Goal: Task Accomplishment & Management: Complete application form

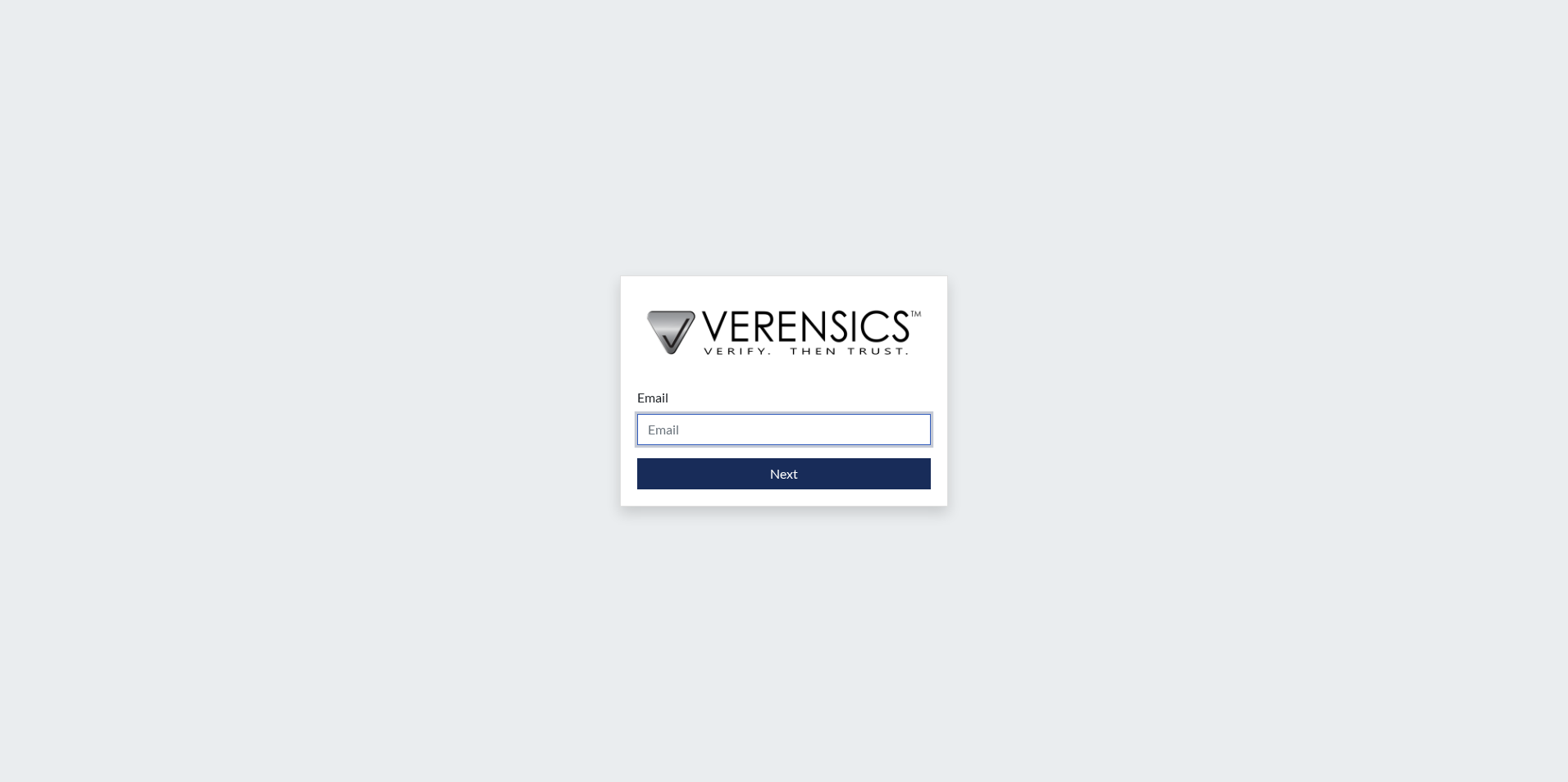
click at [750, 435] on input "Email" at bounding box center [784, 429] width 294 height 31
type input "[EMAIL_ADDRESS][PERSON_NAME][DOMAIN_NAME]"
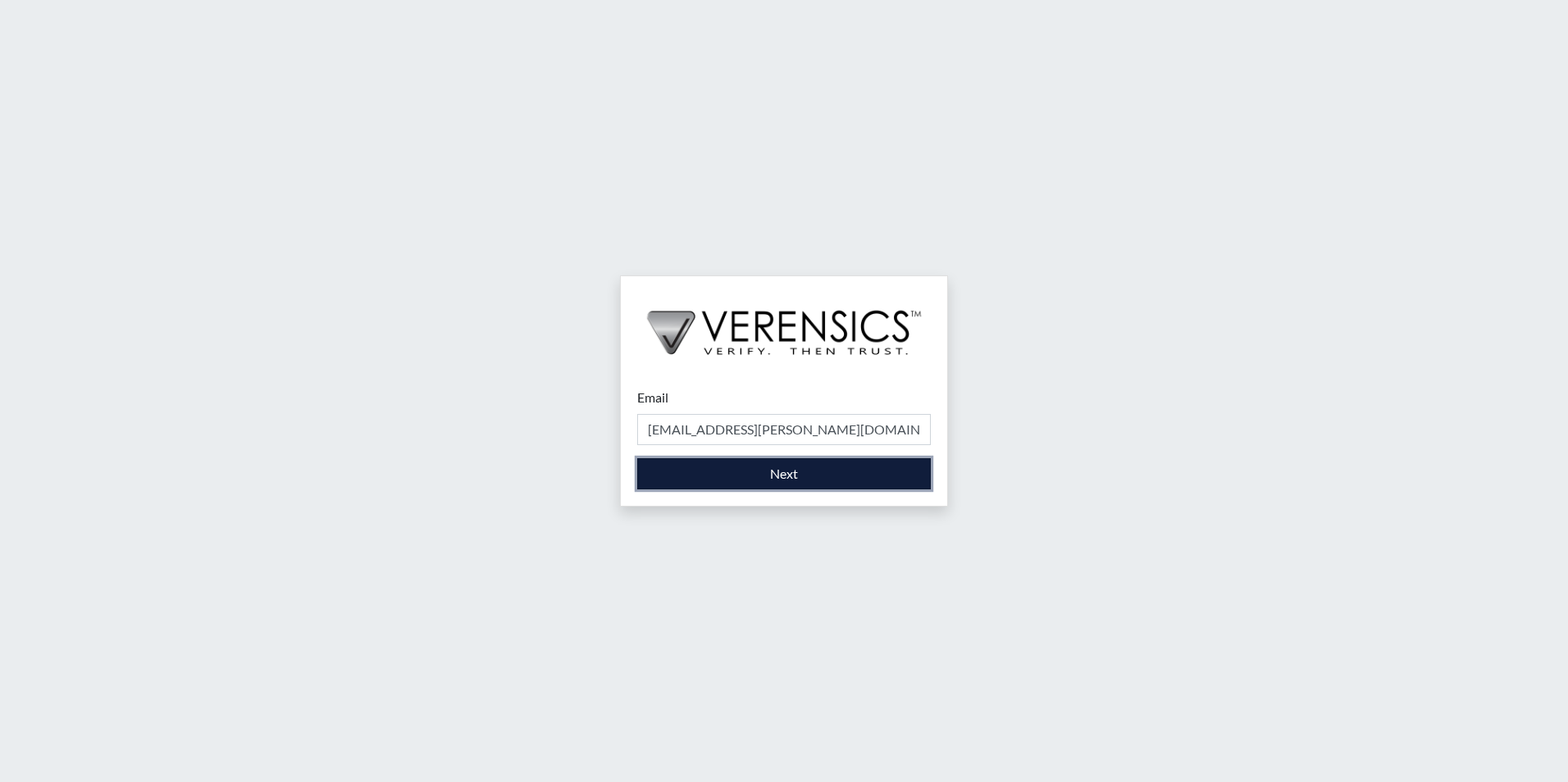
click at [800, 474] on button "Next" at bounding box center [784, 474] width 294 height 31
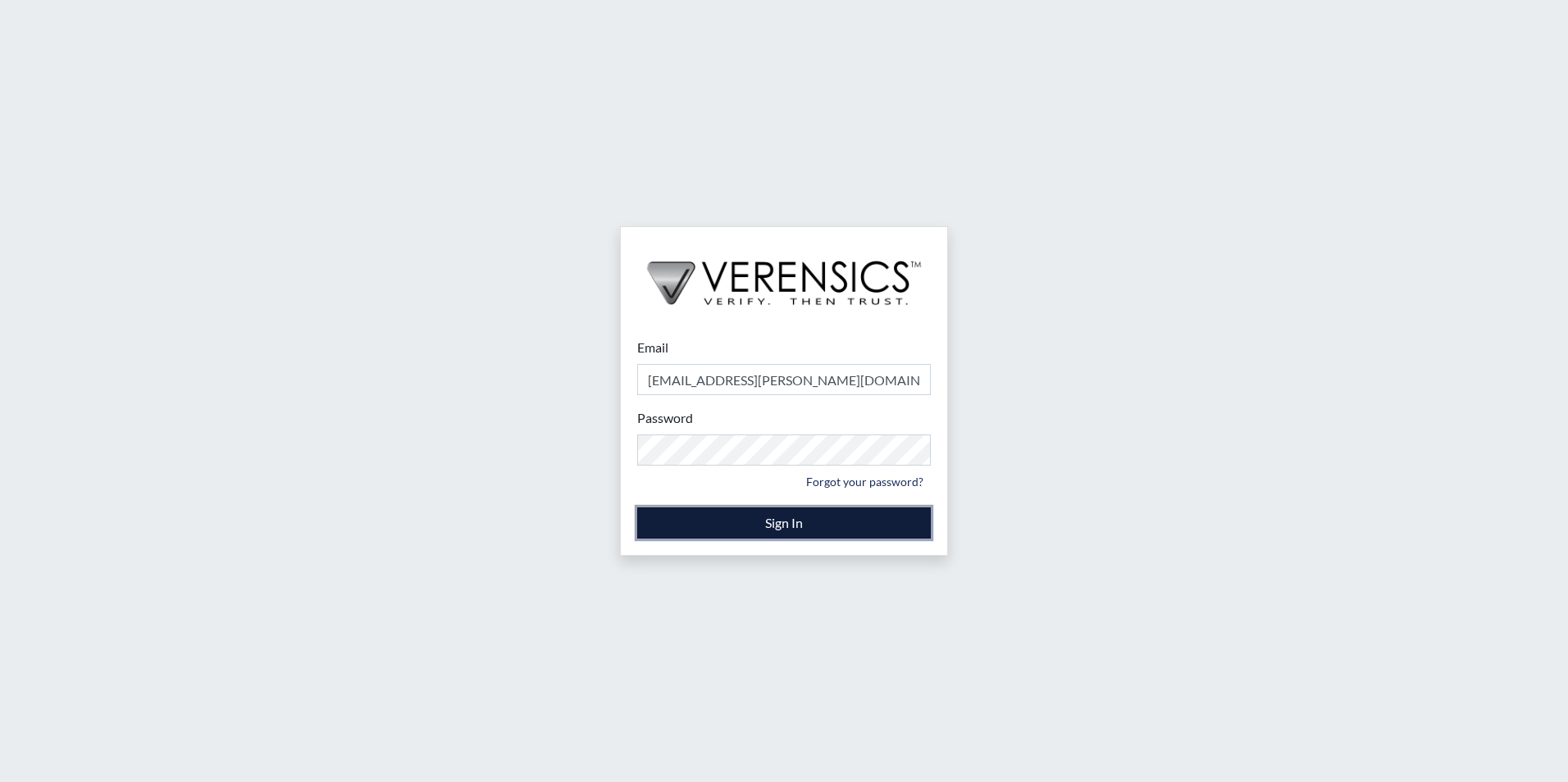
click at [781, 530] on button "Sign In" at bounding box center [784, 523] width 294 height 31
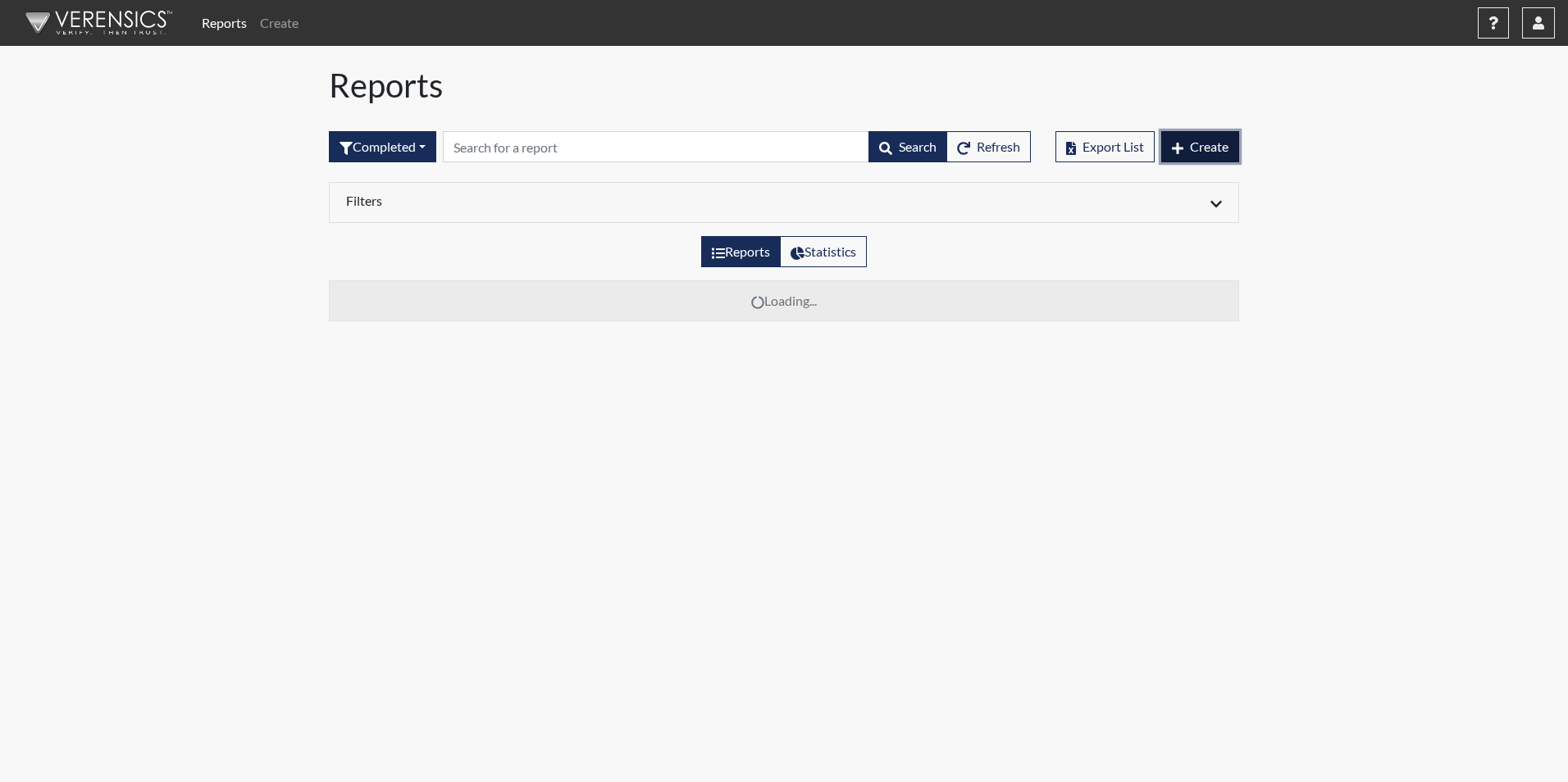
click at [1196, 150] on span "Create" at bounding box center [1209, 146] width 38 height 15
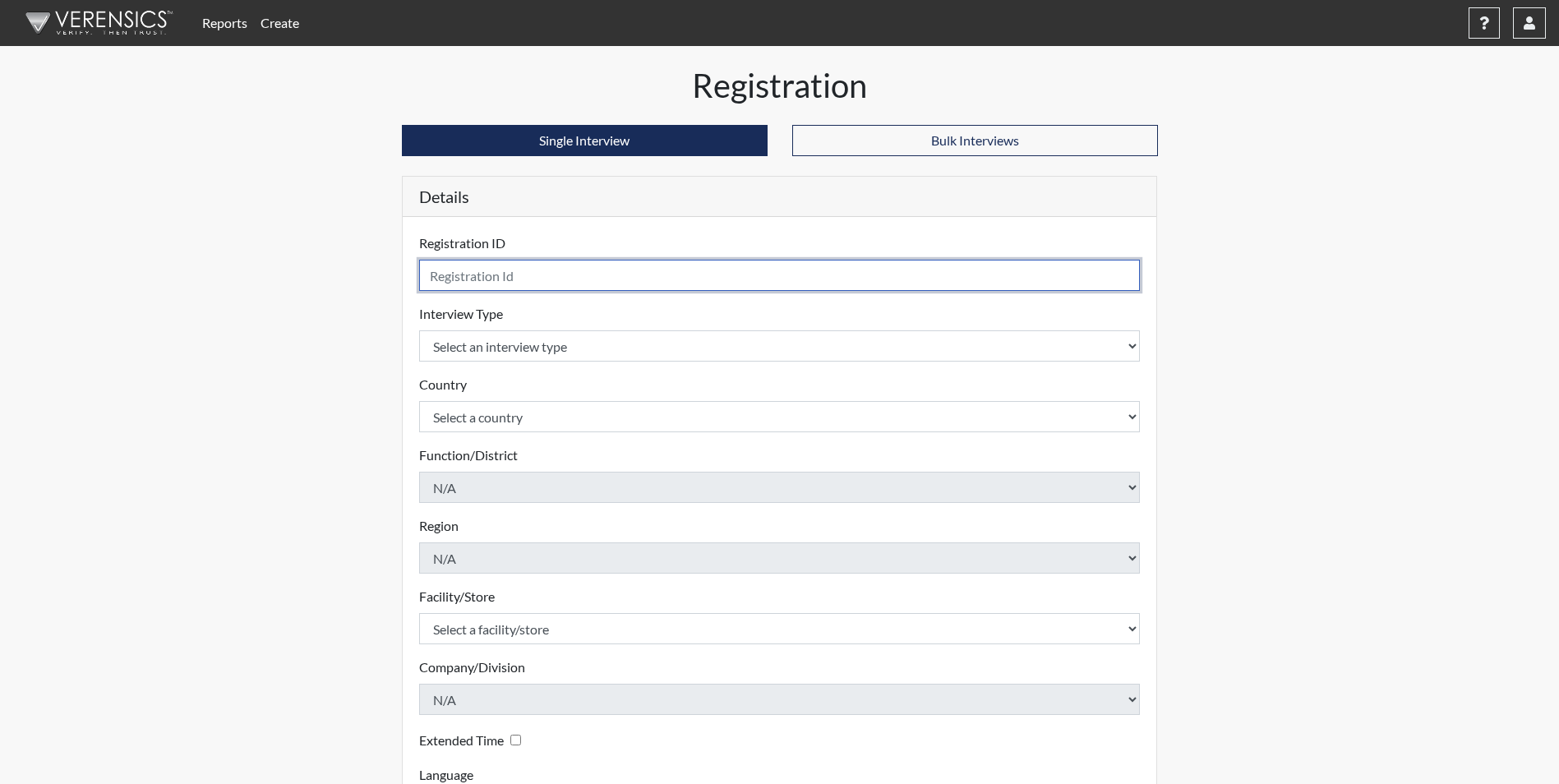
click at [599, 278] on input "text" at bounding box center [780, 275] width 722 height 31
type input "CLP9516"
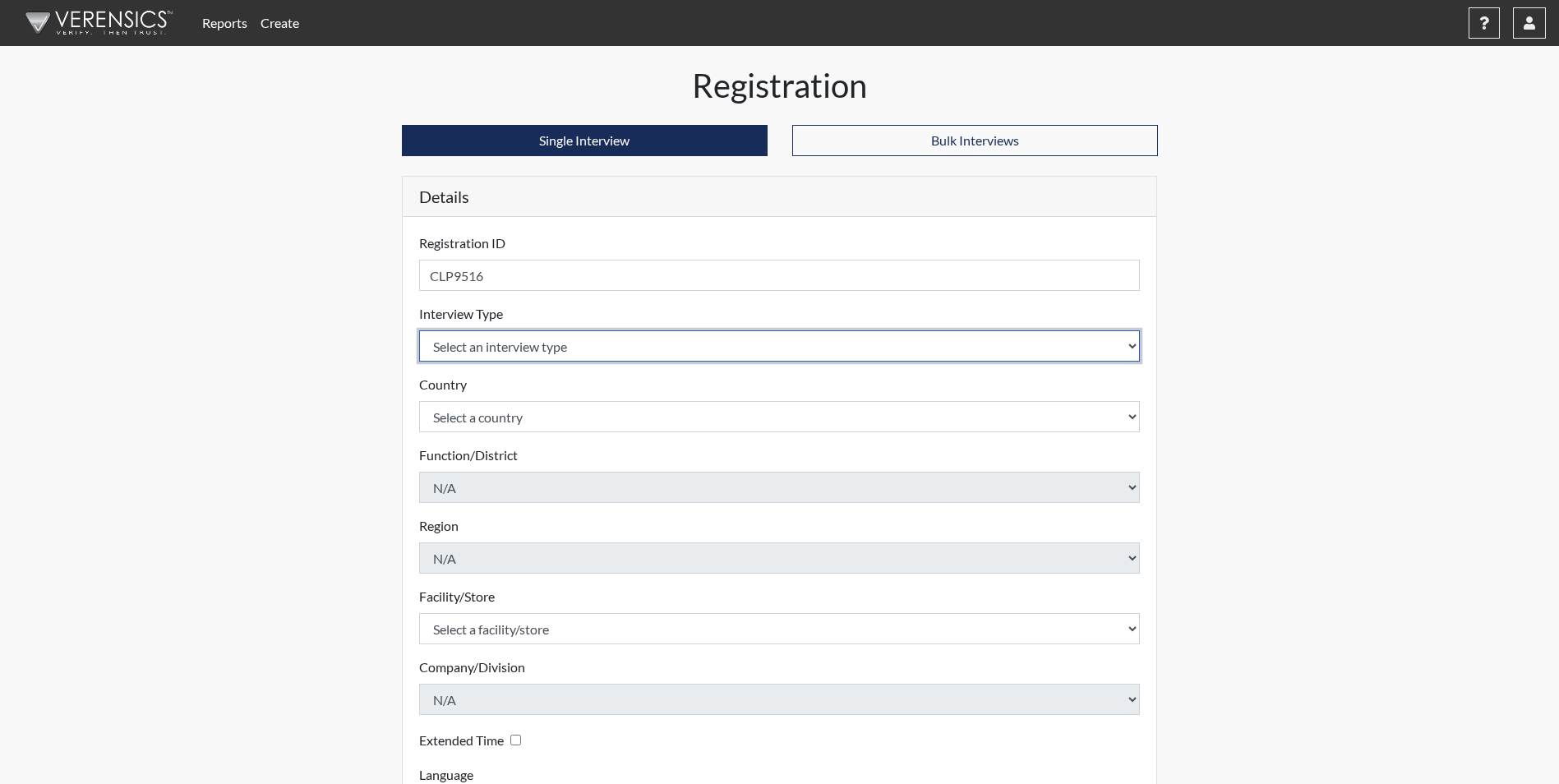
click at [498, 348] on select "Select an interview type Corrections Pre-Employment" at bounding box center [780, 346] width 722 height 31
select select "ff733e93-e1bf-11ea-9c9f-0eff0cf7eb8f"
click at [419, 330] on select "Select an interview type Corrections Pre-Employment" at bounding box center [780, 346] width 722 height 31
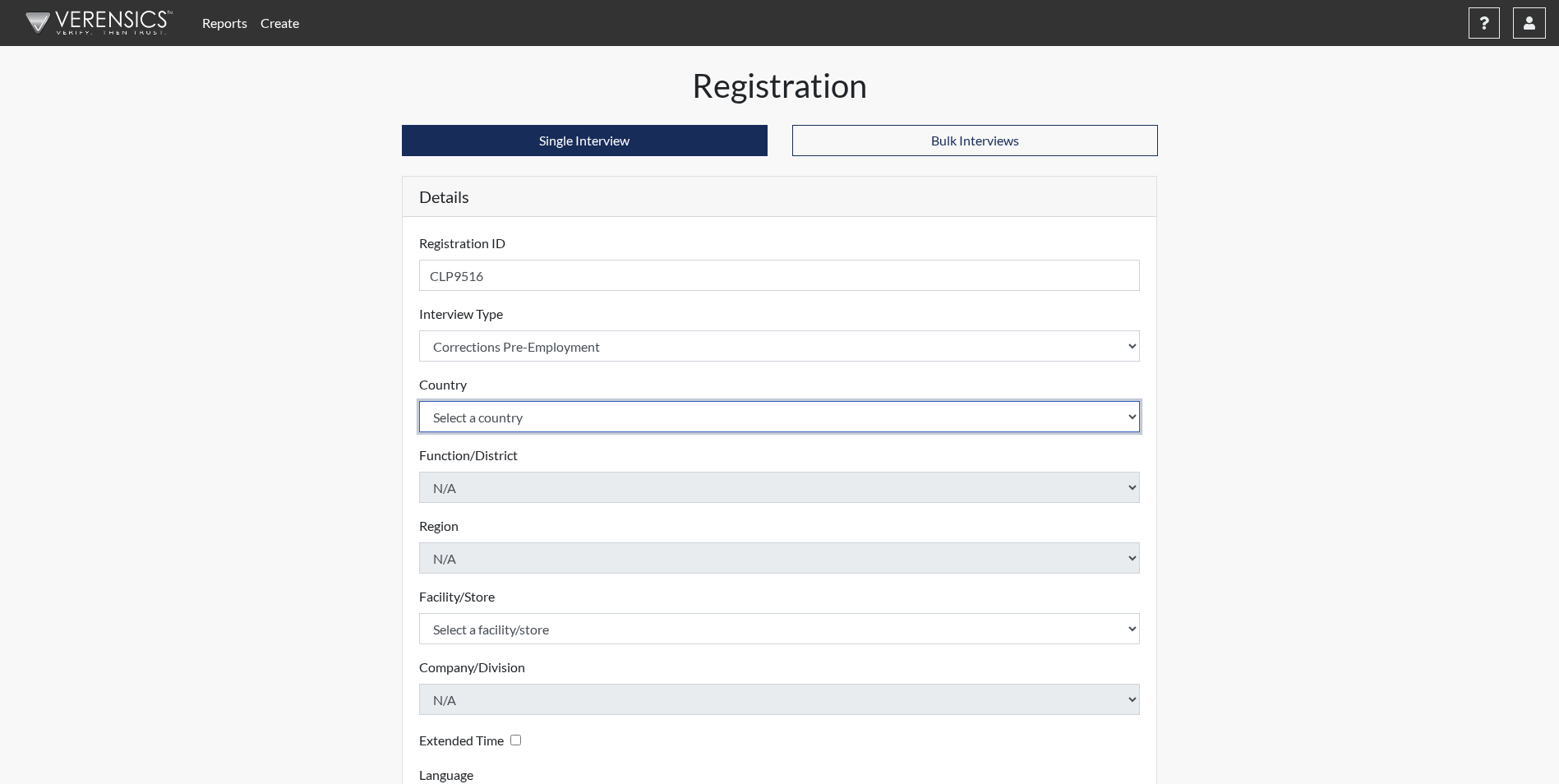
click at [486, 421] on select "Select a country [GEOGRAPHIC_DATA] [GEOGRAPHIC_DATA]" at bounding box center [780, 416] width 722 height 31
select select "united-states-of-[GEOGRAPHIC_DATA]"
click at [419, 401] on select "Select a country [GEOGRAPHIC_DATA] [GEOGRAPHIC_DATA]" at bounding box center [780, 416] width 722 height 31
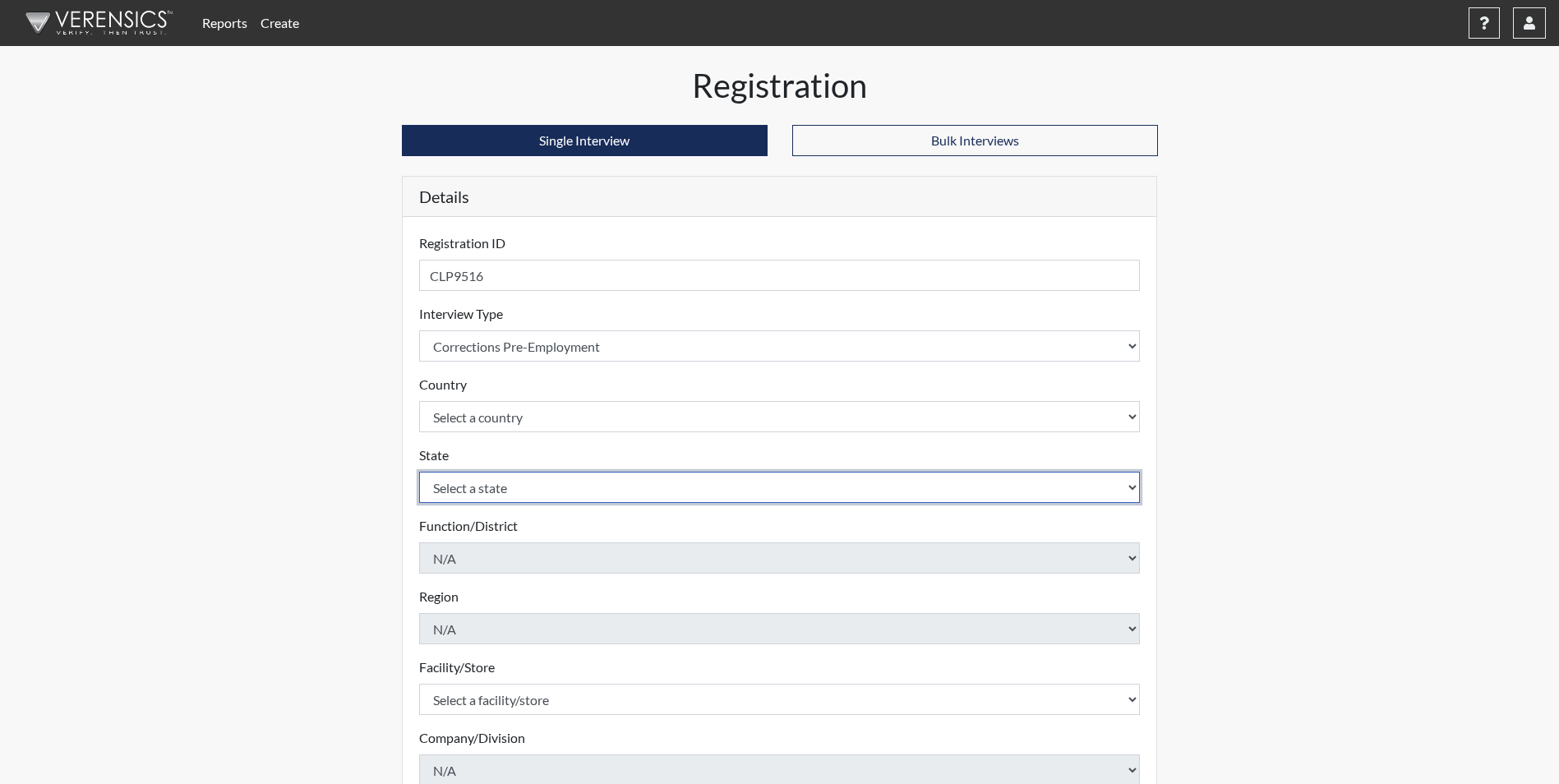
click at [483, 486] on select "Select a state [US_STATE] [US_STATE] [US_STATE] [US_STATE] [US_STATE] [US_STATE…" at bounding box center [780, 487] width 722 height 31
select select "GA"
click at [419, 472] on select "Select a state [US_STATE] [US_STATE] [US_STATE] [US_STATE] [US_STATE] [US_STATE…" at bounding box center [780, 487] width 722 height 31
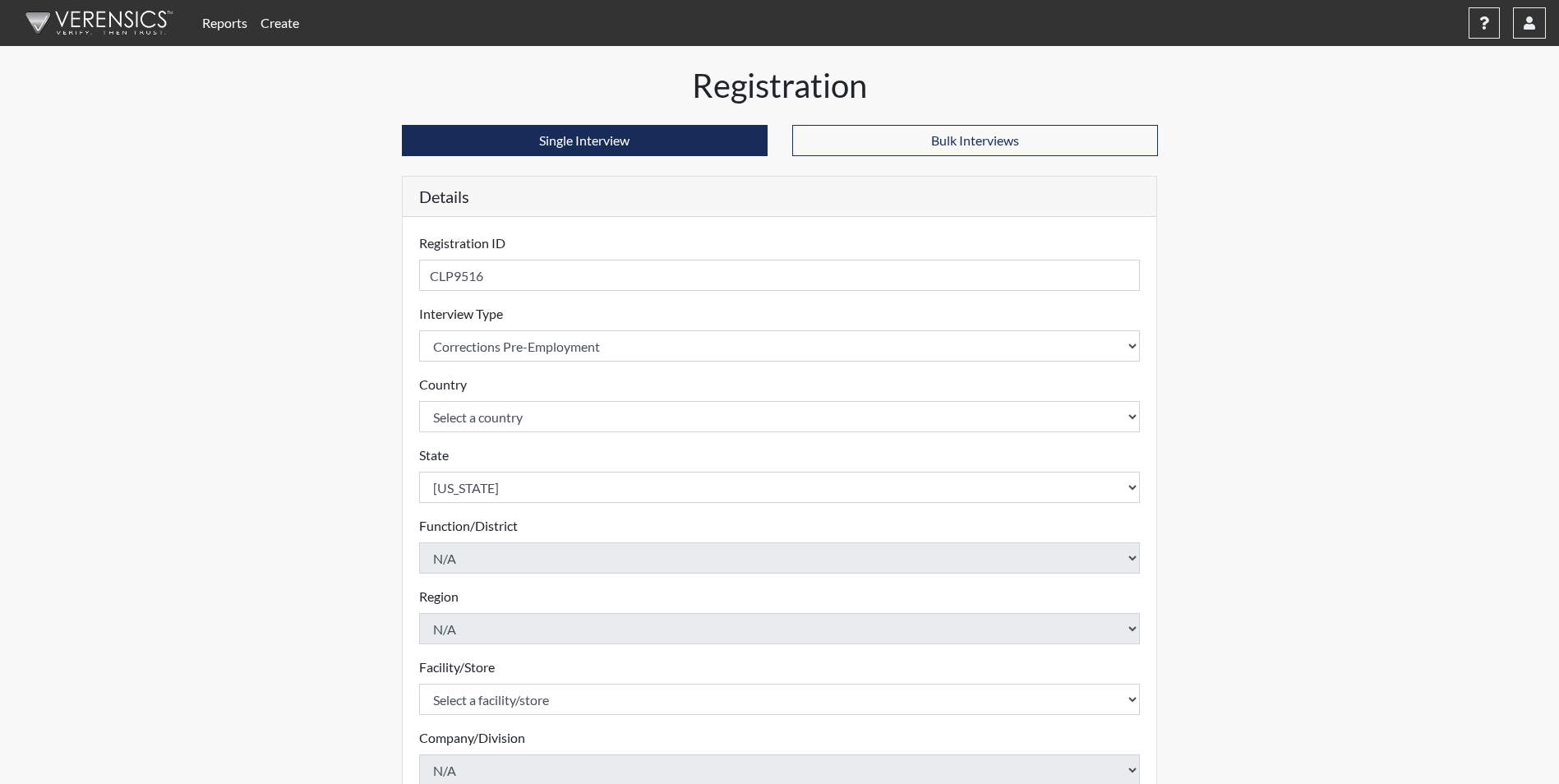
click at [308, 414] on div "Reports Create Help Center × Verensics Best Practices How to successfully use t…" at bounding box center [779, 497] width 1559 height 995
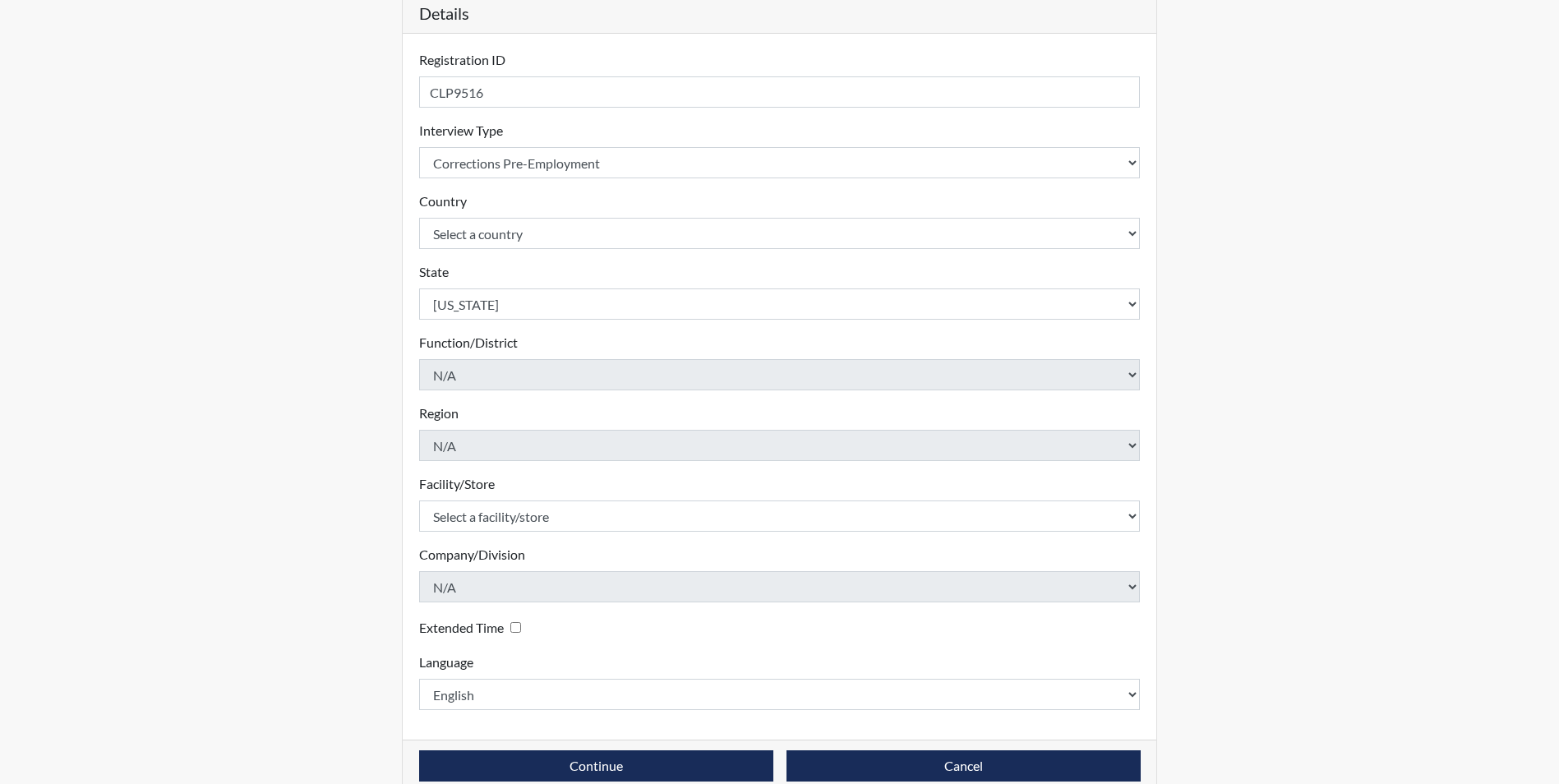
scroll to position [211, 0]
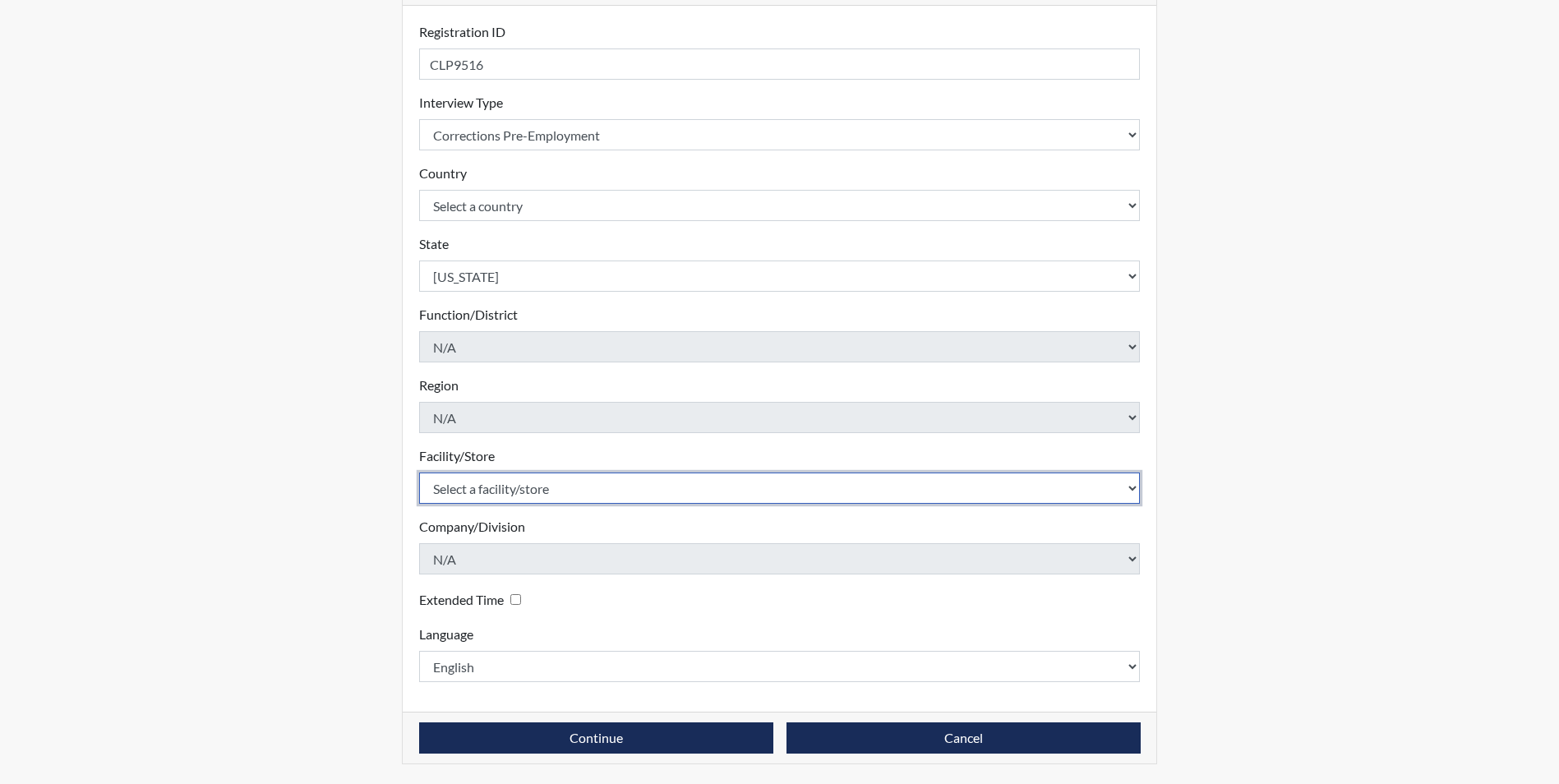
click at [530, 484] on select "Select a facility/store Augusta SMP" at bounding box center [780, 488] width 722 height 31
select select "171ae632-e4c4-4d72-8399-7d980dd64d0f"
click at [419, 472] on select "Select a facility/store Augusta SMP" at bounding box center [780, 488] width 722 height 31
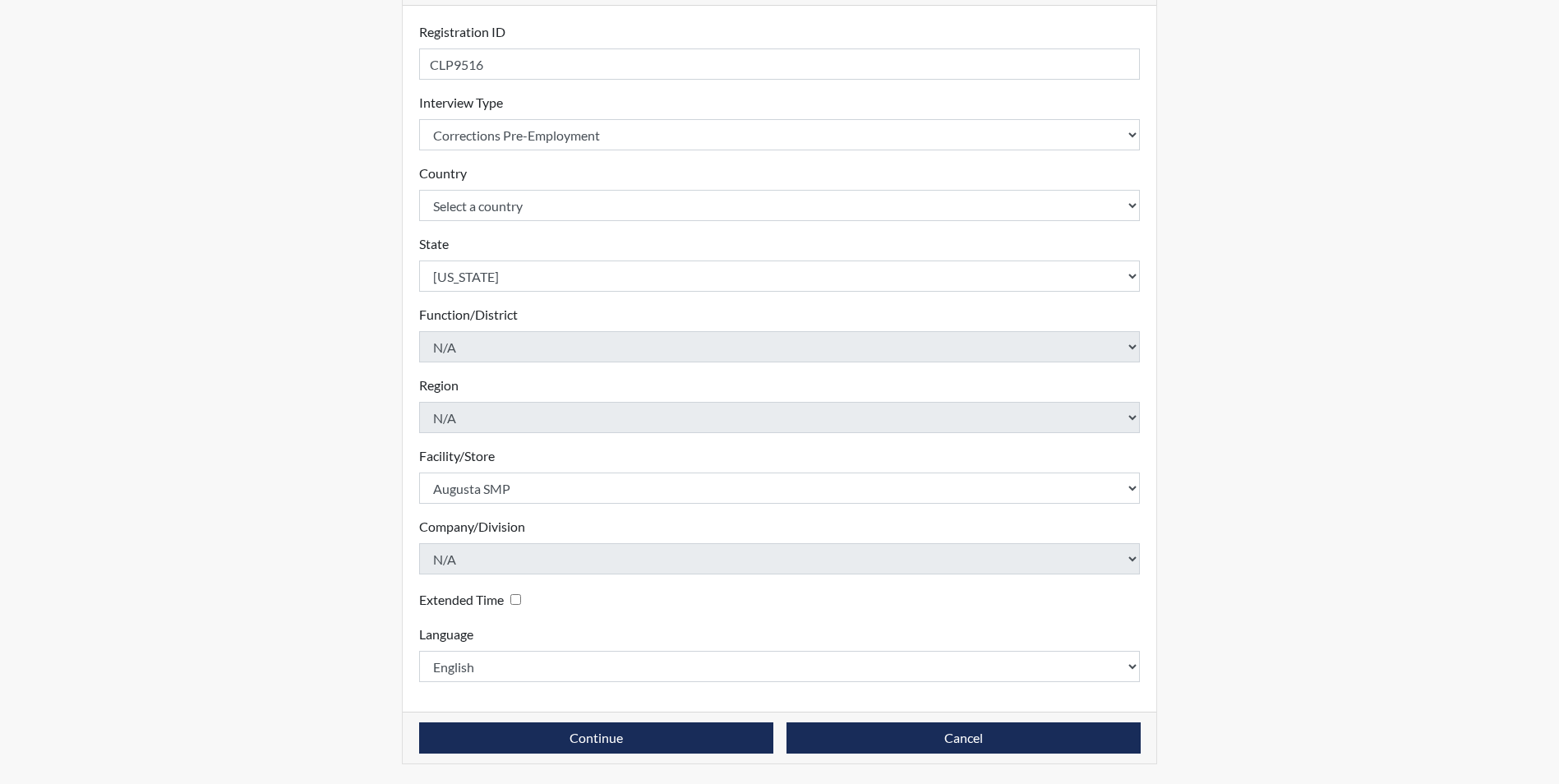
click at [359, 480] on div "Registration Single Interview Bulk Interviews Details Registration ID CLP9516 P…" at bounding box center [780, 319] width 937 height 930
click at [668, 747] on button "Continue" at bounding box center [596, 738] width 354 height 31
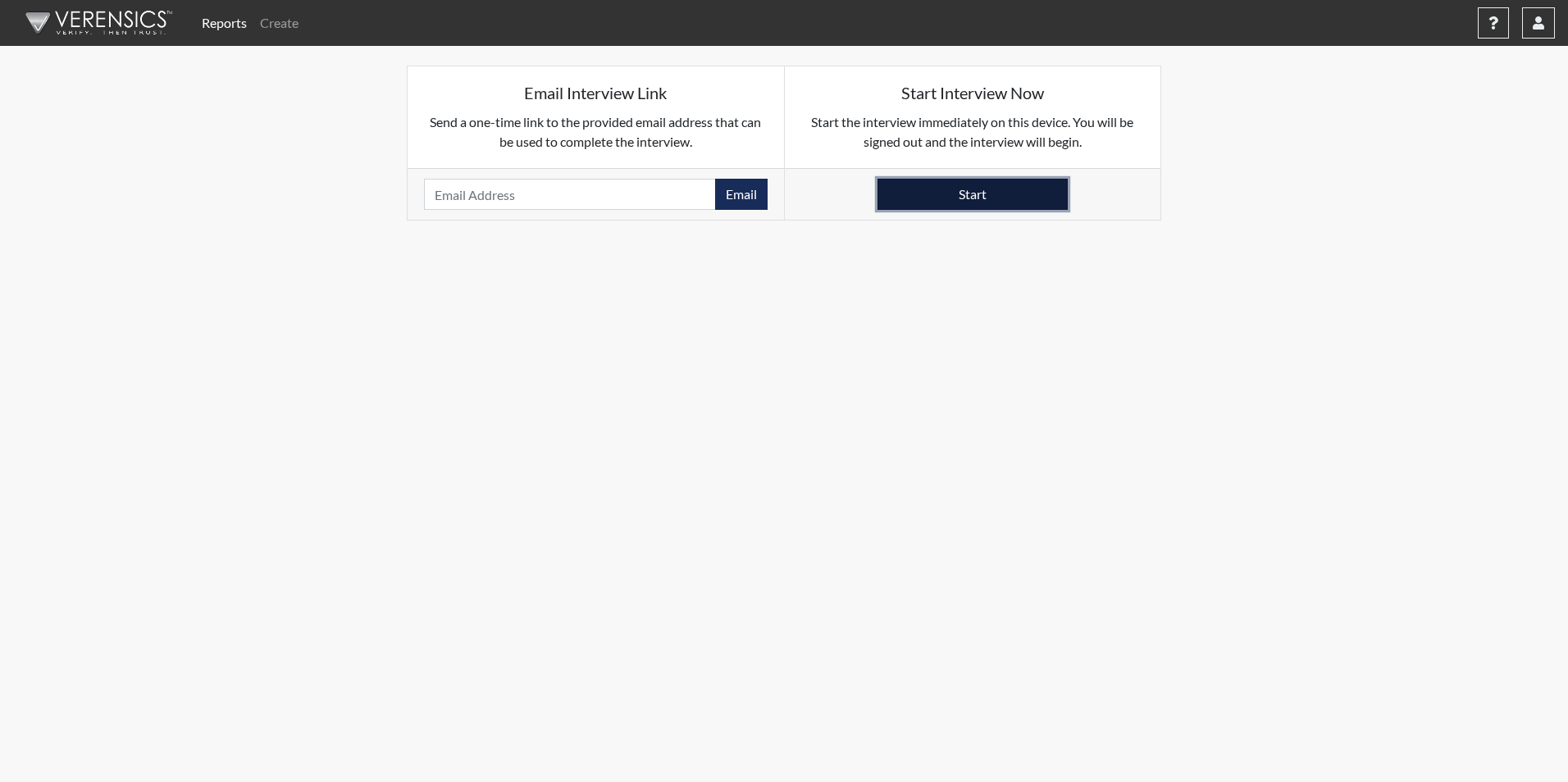
click at [920, 195] on button "Start" at bounding box center [973, 194] width 190 height 31
